Goal: Task Accomplishment & Management: Use online tool/utility

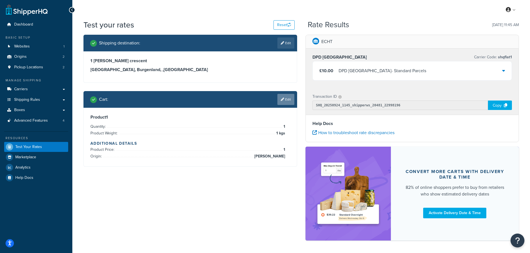
click at [284, 100] on link "Edit" at bounding box center [285, 99] width 17 height 11
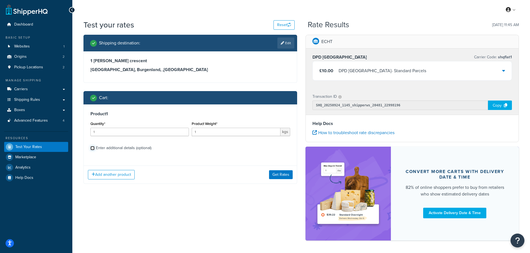
click at [92, 147] on input "Enter additional details (optional)" at bounding box center [92, 148] width 4 height 4
checkbox input "true"
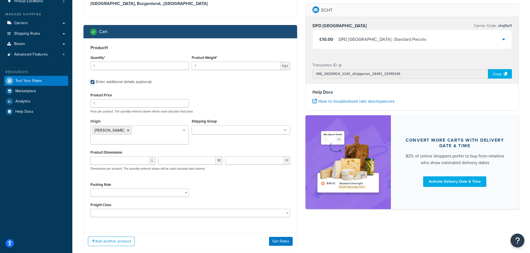
scroll to position [76, 0]
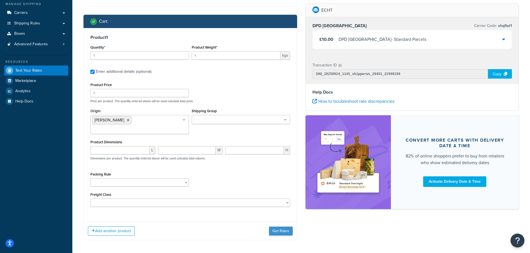
click at [276, 228] on div "Add another product Get Rates" at bounding box center [190, 231] width 213 height 18
click at [276, 227] on button "Get Rates" at bounding box center [281, 231] width 24 height 9
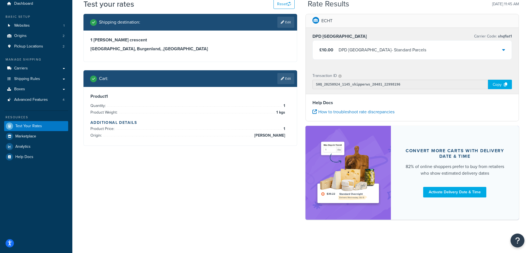
scroll to position [21, 0]
click at [114, 91] on div "Product 1 Quantity: 1 Product Weight: 1 kgs Additional Details Product Price: 1…" at bounding box center [190, 116] width 213 height 59
click at [282, 77] on icon at bounding box center [282, 78] width 3 height 3
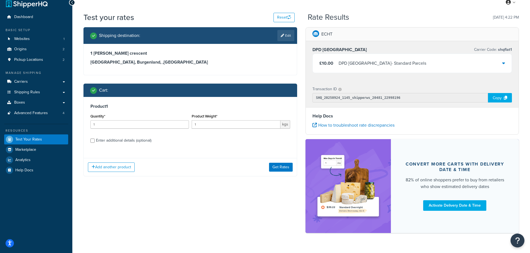
scroll to position [0, 0]
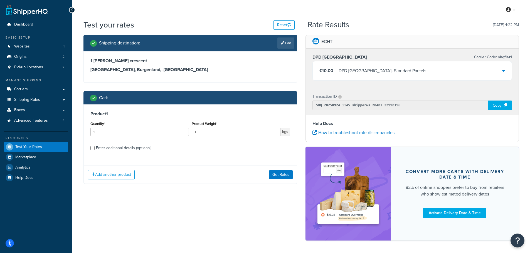
click at [120, 148] on div "Enter additional details (optional)" at bounding box center [123, 148] width 55 height 8
click at [95, 148] on input "Enter additional details (optional)" at bounding box center [92, 148] width 4 height 4
checkbox input "true"
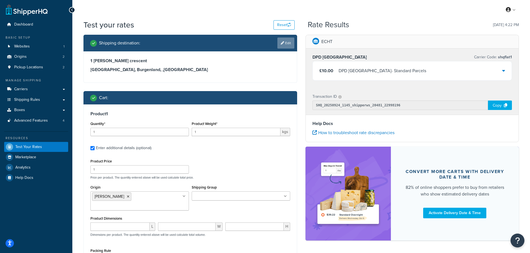
click at [284, 45] on link "Edit" at bounding box center [285, 43] width 17 height 11
select select "AT"
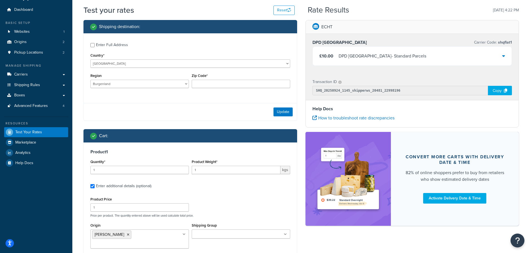
scroll to position [28, 0]
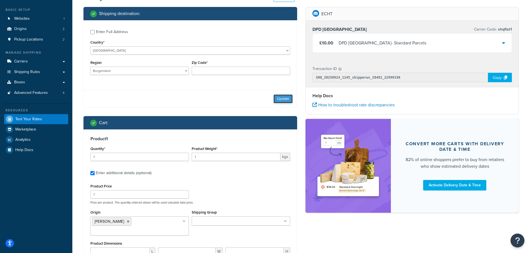
click at [287, 98] on button "Update" at bounding box center [282, 99] width 19 height 9
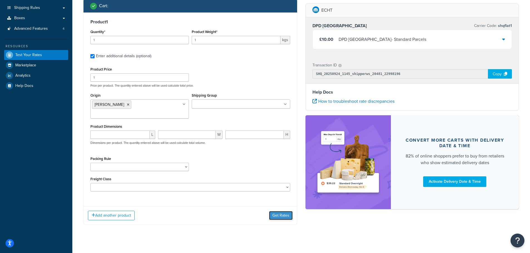
click at [278, 211] on button "Get Rates" at bounding box center [281, 215] width 24 height 9
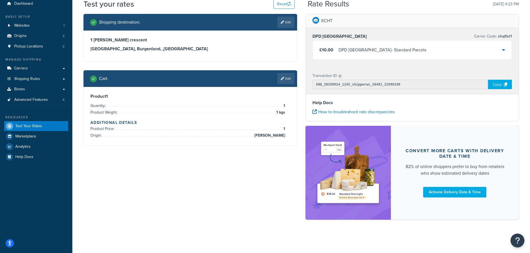
scroll to position [21, 0]
click at [199, 96] on h3 "Product 1" at bounding box center [190, 97] width 200 height 6
click at [210, 103] on li "Quantity: 1" at bounding box center [187, 106] width 195 height 7
click at [283, 75] on link "Edit" at bounding box center [285, 78] width 17 height 11
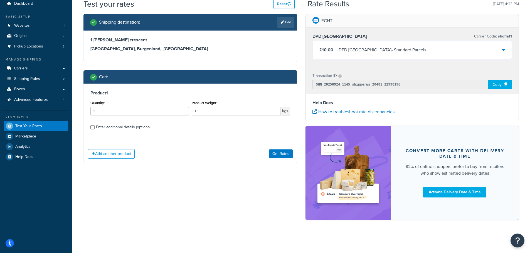
click at [121, 126] on div "Enter additional details (optional)" at bounding box center [123, 127] width 55 height 8
click at [95, 126] on input "Enter additional details (optional)" at bounding box center [92, 127] width 4 height 4
checkbox input "true"
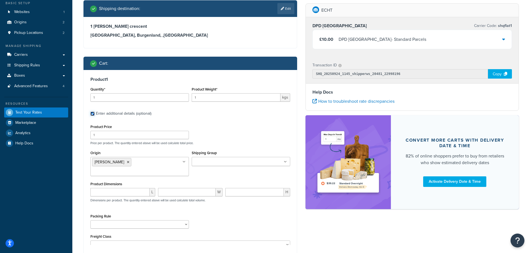
scroll to position [55, 0]
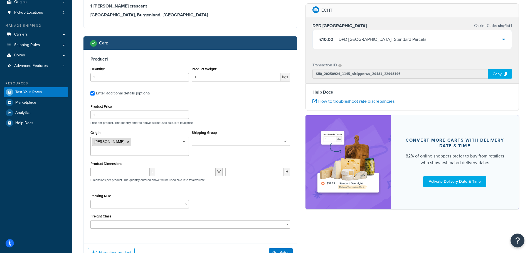
click at [115, 145] on li "CARRON" at bounding box center [111, 142] width 39 height 8
click at [127, 142] on icon at bounding box center [128, 141] width 3 height 3
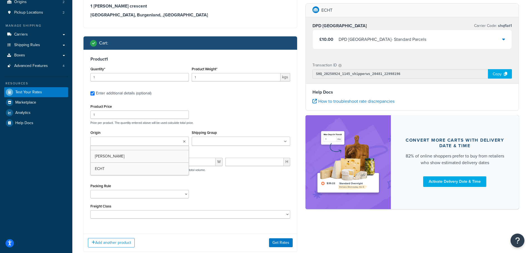
click at [217, 121] on div "Product Price 1 Price per product. The quantity entered above will be used calc…" at bounding box center [190, 114] width 202 height 22
click at [281, 245] on button "Get Rates" at bounding box center [281, 243] width 24 height 9
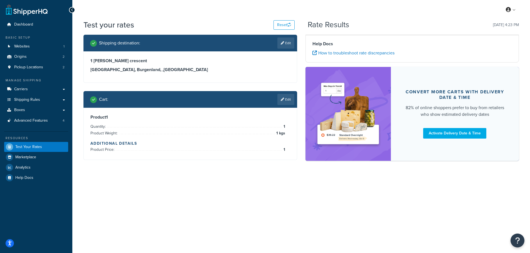
scroll to position [0, 0]
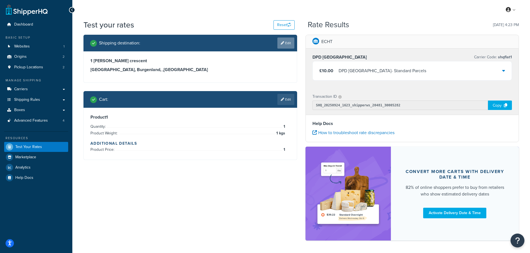
click at [283, 46] on link "Edit" at bounding box center [285, 43] width 17 height 11
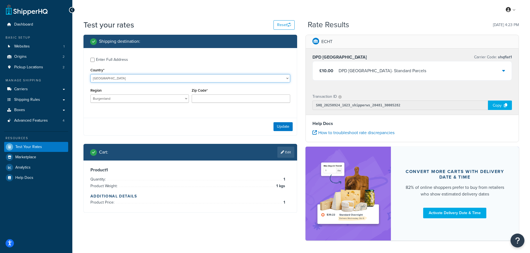
click at [104, 76] on select "United States United Kingdom Afghanistan Åland Islands Albania Algeria American…" at bounding box center [190, 78] width 200 height 8
select select "DZ"
click at [90, 74] on select "United States United Kingdom Afghanistan Åland Islands Albania Algeria American…" at bounding box center [190, 78] width 200 height 8
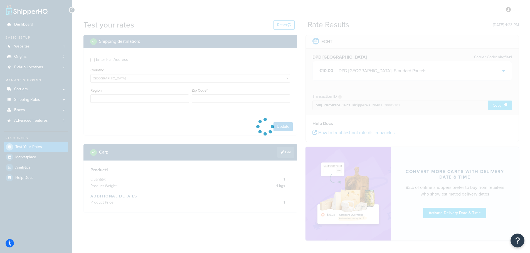
type input "1"
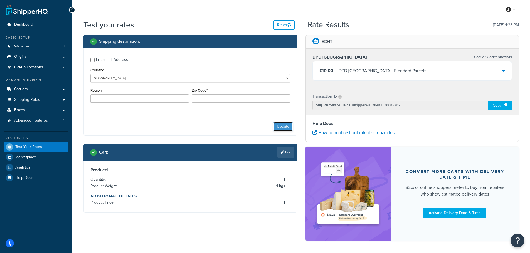
click at [286, 130] on button "Update" at bounding box center [282, 126] width 19 height 9
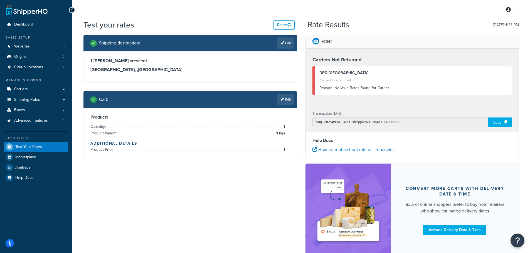
click at [208, 122] on div "Product 1 Quantity: 1 Product Weight: 1 kgs Additional Details Product Price: 1" at bounding box center [190, 134] width 200 height 39
click at [282, 101] on link "Edit" at bounding box center [285, 99] width 17 height 11
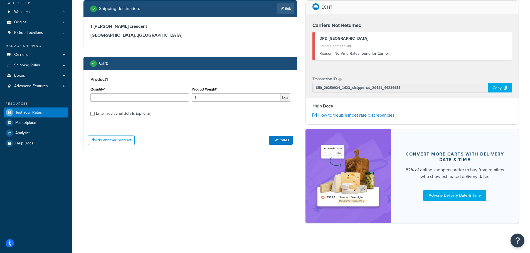
scroll to position [38, 0]
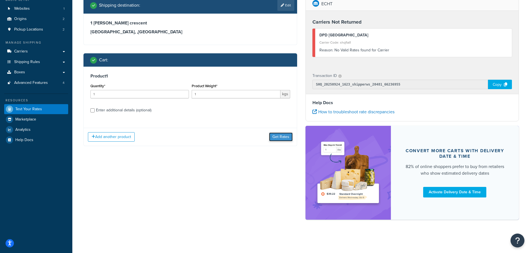
click at [276, 137] on button "Get Rates" at bounding box center [281, 137] width 24 height 9
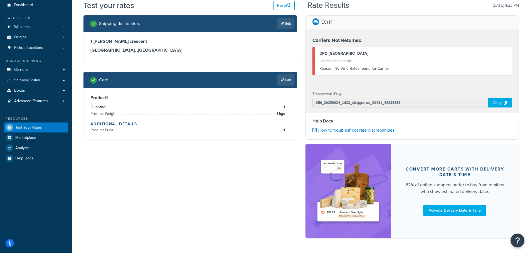
scroll to position [0, 0]
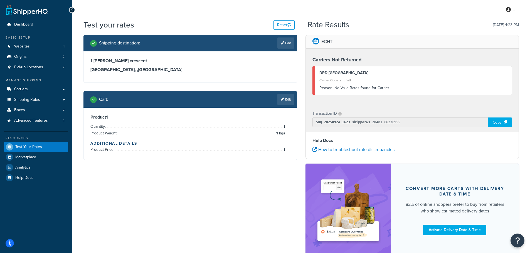
drag, startPoint x: 178, startPoint y: 117, endPoint x: 241, endPoint y: 120, distance: 62.6
click at [178, 117] on h3 "Product 1" at bounding box center [190, 118] width 200 height 6
click at [279, 100] on link "Edit" at bounding box center [285, 99] width 17 height 11
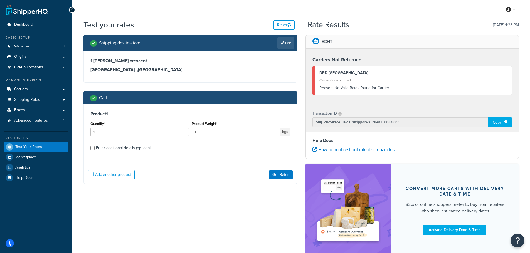
scroll to position [28, 0]
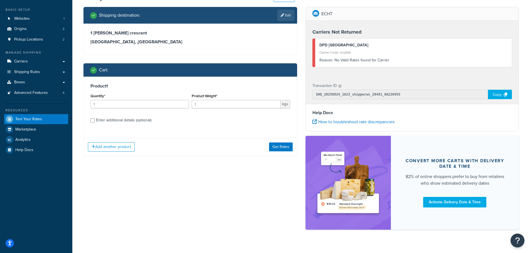
click at [122, 121] on div "Enter additional details (optional)" at bounding box center [123, 120] width 55 height 8
click at [95, 121] on input "Enter additional details (optional)" at bounding box center [92, 120] width 4 height 4
checkbox input "true"
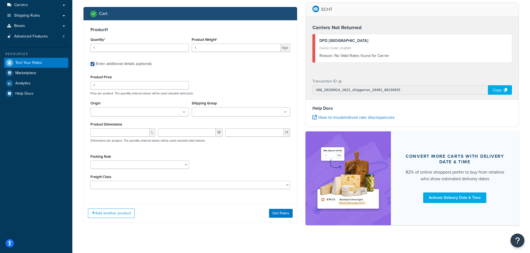
scroll to position [91, 0]
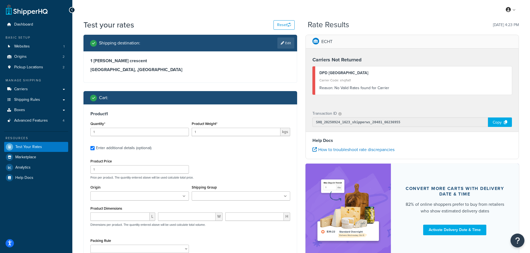
click at [164, 73] on div "1 [PERSON_NAME] [GEOGRAPHIC_DATA], , [GEOGRAPHIC_DATA]" at bounding box center [190, 66] width 213 height 31
click at [279, 43] on link "Edit" at bounding box center [285, 43] width 17 height 11
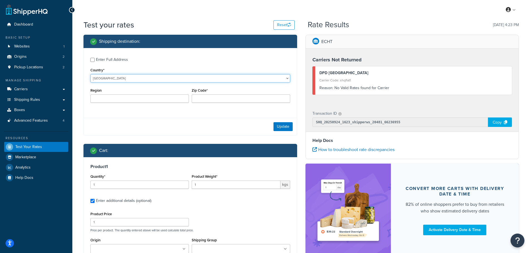
click at [123, 81] on select "United States United Kingdom Afghanistan Åland Islands Albania Algeria American…" at bounding box center [190, 78] width 200 height 8
select select "FR"
click at [90, 74] on select "United States United Kingdom Afghanistan Åland Islands Albania Algeria American…" at bounding box center [190, 78] width 200 height 8
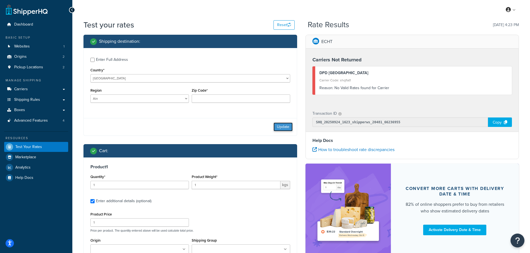
click at [279, 125] on button "Update" at bounding box center [282, 127] width 19 height 9
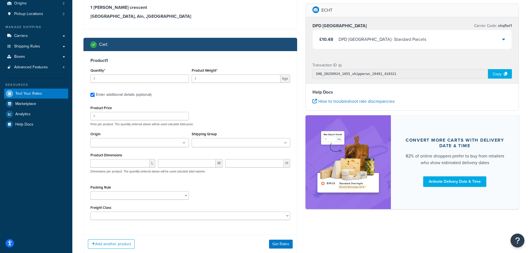
scroll to position [56, 0]
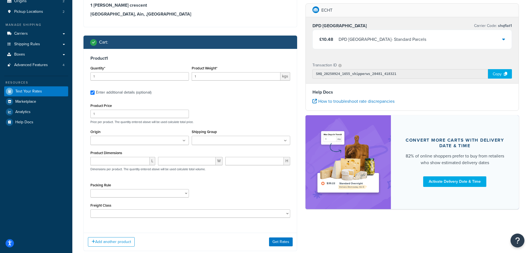
click at [181, 140] on ul at bounding box center [139, 140] width 98 height 9
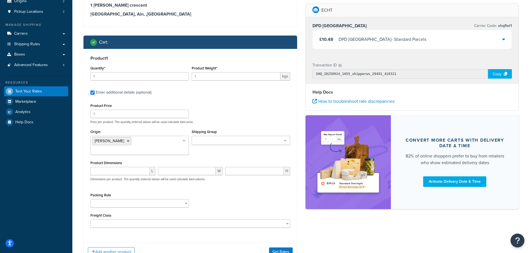
click at [218, 105] on div "Product Price 1 Price per product. The quantity entered above will be used calc…" at bounding box center [190, 113] width 202 height 22
click at [276, 248] on button "Get Rates" at bounding box center [281, 252] width 24 height 9
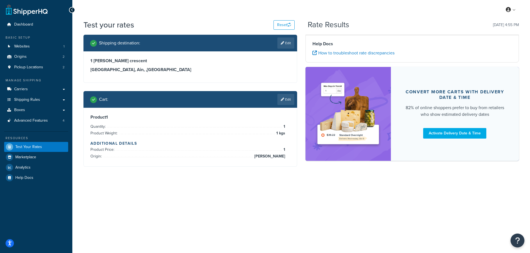
scroll to position [0, 0]
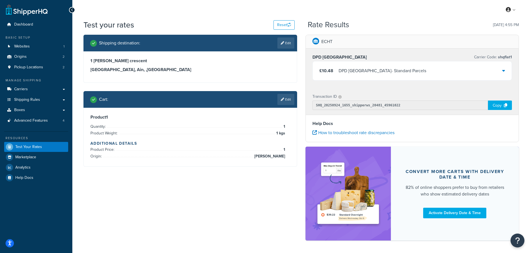
click at [175, 126] on li "Quantity: 1" at bounding box center [187, 126] width 195 height 7
click at [282, 99] on icon at bounding box center [282, 99] width 3 height 3
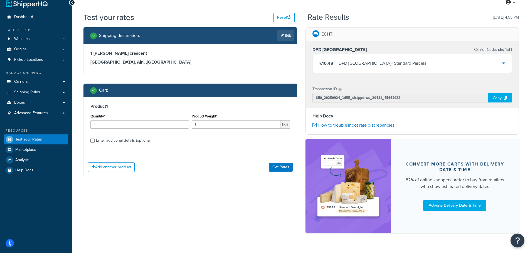
scroll to position [21, 0]
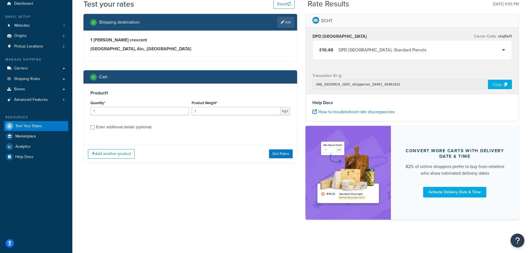
click at [132, 127] on div "Enter additional details (optional)" at bounding box center [123, 127] width 55 height 8
click at [95, 127] on input "Enter additional details (optional)" at bounding box center [92, 127] width 4 height 4
checkbox input "true"
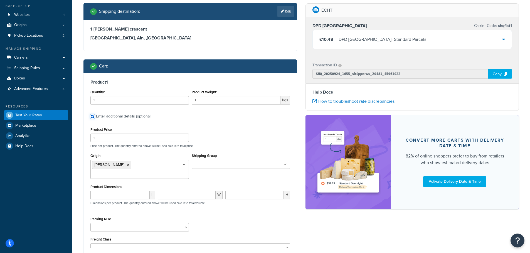
scroll to position [38, 0]
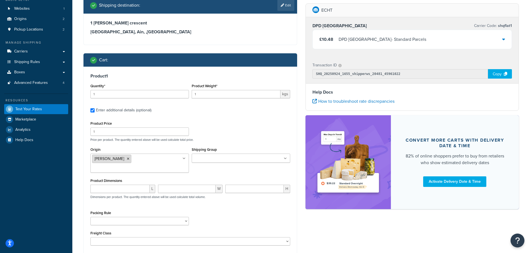
click at [127, 159] on icon at bounding box center [128, 158] width 3 height 3
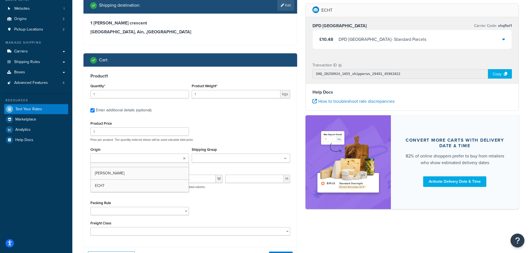
click at [209, 120] on div "Product Price 1 Price per product. The quantity entered above will be used calc…" at bounding box center [190, 131] width 202 height 22
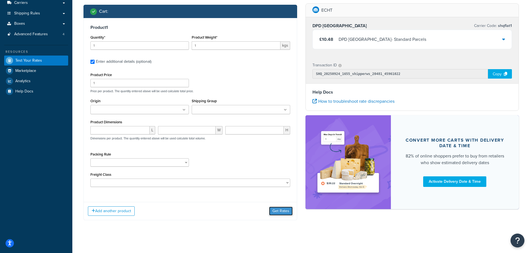
click at [273, 213] on button "Get Rates" at bounding box center [281, 211] width 24 height 9
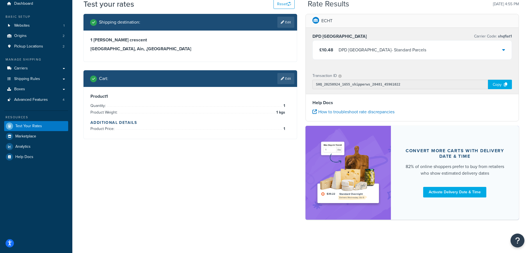
scroll to position [0, 0]
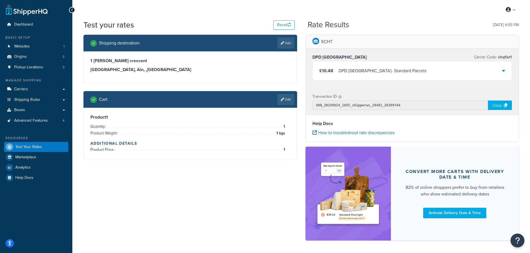
click at [284, 39] on link "Edit" at bounding box center [285, 43] width 17 height 11
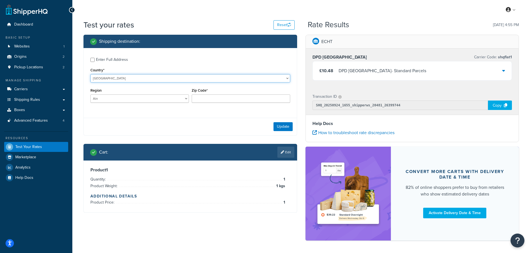
click at [111, 78] on select "United States United Kingdom Afghanistan Åland Islands Albania Algeria American…" at bounding box center [190, 78] width 200 height 8
select select "GB"
click at [90, 74] on select "United States United Kingdom Afghanistan Åland Islands Albania Algeria American…" at bounding box center [190, 78] width 200 height 8
click at [278, 126] on button "Update" at bounding box center [282, 126] width 19 height 9
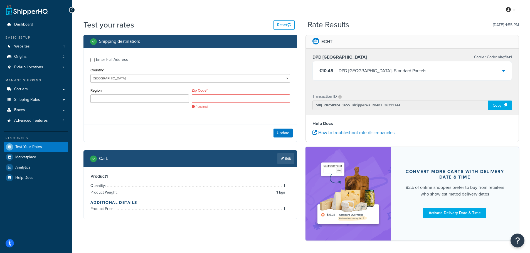
click at [224, 117] on div "Enter Full Address Country* United States United Kingdom Afghanistan Åland Isla…" at bounding box center [190, 84] width 213 height 72
click at [200, 99] on input "Zip Code*" at bounding box center [241, 99] width 98 height 8
type input "FK2 8DR"
type input "Stirling"
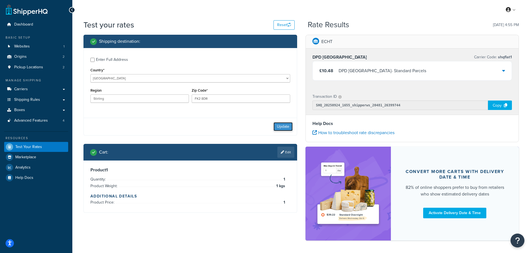
click at [279, 127] on button "Update" at bounding box center [282, 126] width 19 height 9
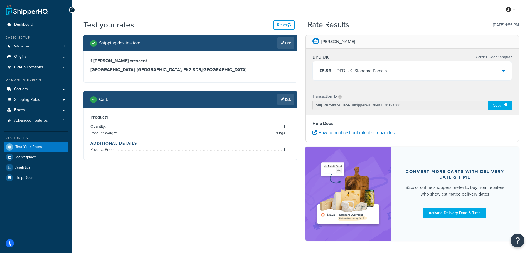
click at [153, 72] on h3 "Arborfield, Stirling, FK2 8DR , United Kingdom" at bounding box center [190, 70] width 200 height 6
click at [284, 45] on link "Edit" at bounding box center [285, 43] width 17 height 11
select select "GB"
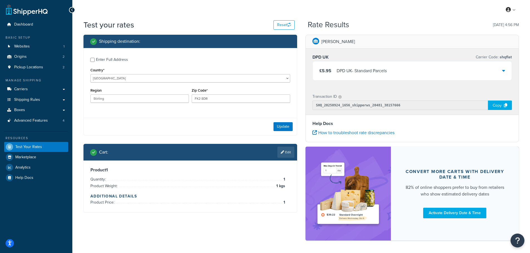
click at [208, 184] on li "Product Weight: 1 kgs" at bounding box center [187, 186] width 195 height 7
click at [282, 148] on link "Edit" at bounding box center [285, 152] width 17 height 11
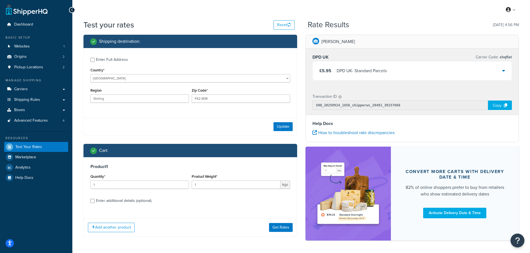
click at [109, 200] on div "Enter additional details (optional)" at bounding box center [123, 201] width 55 height 8
click at [95, 200] on input "Enter additional details (optional)" at bounding box center [92, 201] width 4 height 4
checkbox input "true"
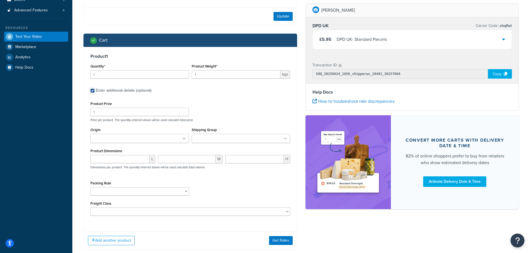
scroll to position [118, 0]
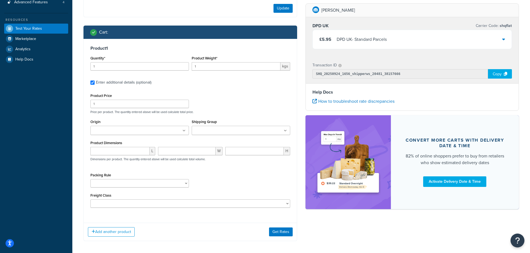
click at [210, 129] on input "Shipping Group" at bounding box center [217, 131] width 49 height 6
click at [214, 117] on div "Product Price 1 Price per product. The quantity entered above will be used calc…" at bounding box center [190, 151] width 200 height 118
click at [277, 233] on button "Get Rates" at bounding box center [281, 233] width 24 height 9
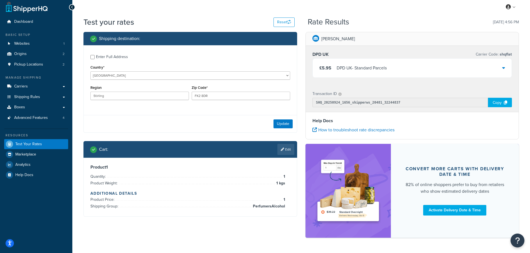
scroll to position [21, 0]
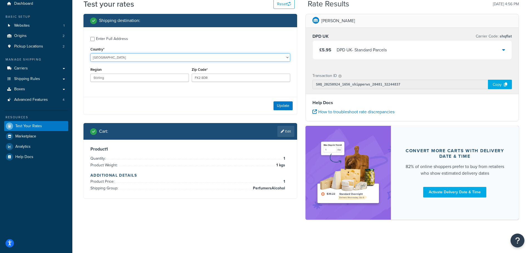
click at [130, 56] on select "United States United Kingdom Afghanistan Åland Islands Albania Algeria American…" at bounding box center [190, 57] width 200 height 8
select select "BE"
click at [90, 53] on select "United States United Kingdom Afghanistan Åland Islands Albania Algeria American…" at bounding box center [190, 57] width 200 height 8
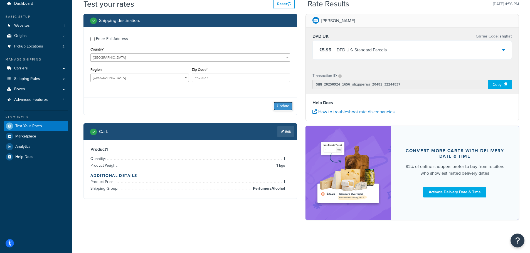
click at [281, 104] on button "Update" at bounding box center [282, 106] width 19 height 9
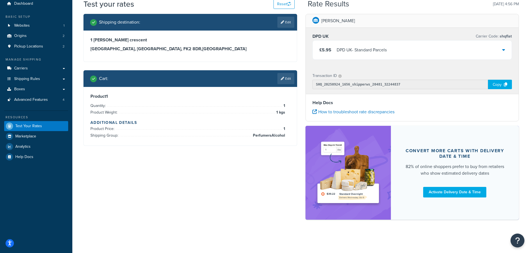
scroll to position [0, 0]
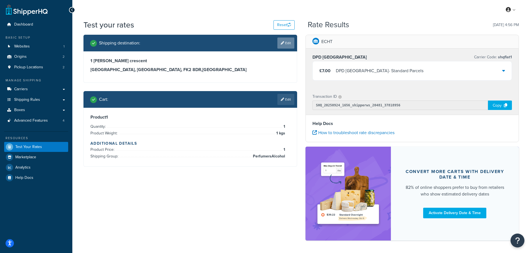
drag, startPoint x: 285, startPoint y: 41, endPoint x: 279, endPoint y: 44, distance: 7.1
click at [285, 41] on link "Edit" at bounding box center [285, 43] width 17 height 11
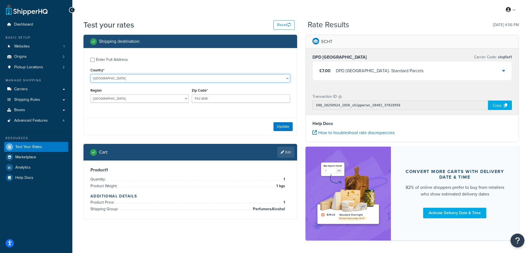
click at [112, 81] on select "United States United Kingdom Afghanistan Åland Islands Albania Algeria American…" at bounding box center [190, 78] width 200 height 8
select select "LV"
click at [90, 74] on select "United States United Kingdom Afghanistan Åland Islands Albania Algeria American…" at bounding box center [190, 78] width 200 height 8
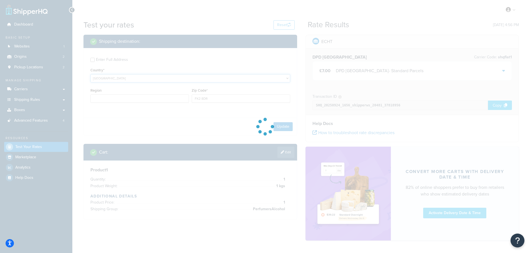
type input "VAN"
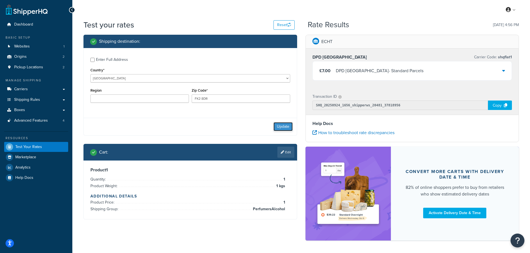
click at [280, 126] on button "Update" at bounding box center [282, 126] width 19 height 9
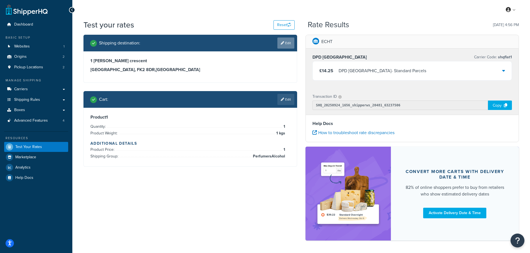
click at [288, 43] on link "Edit" at bounding box center [285, 43] width 17 height 11
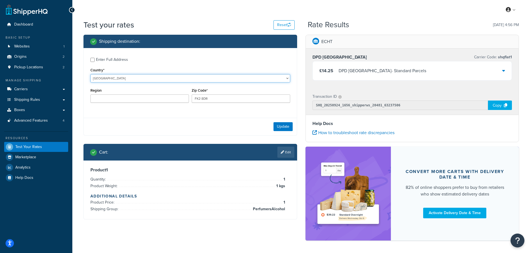
click at [115, 79] on select "United States United Kingdom Afghanistan Åland Islands Albania Algeria American…" at bounding box center [190, 78] width 200 height 8
select select "NO"
click at [90, 74] on select "United States United Kingdom Afghanistan Åland Islands Albania Algeria American…" at bounding box center [190, 78] width 200 height 8
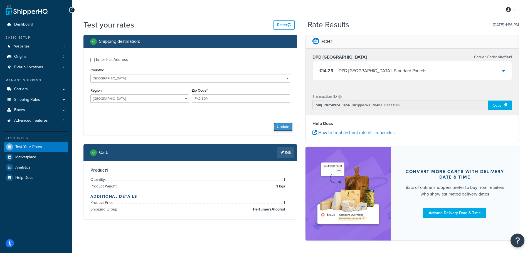
click at [279, 125] on button "Update" at bounding box center [282, 127] width 19 height 9
